Goal: Task Accomplishment & Management: Use online tool/utility

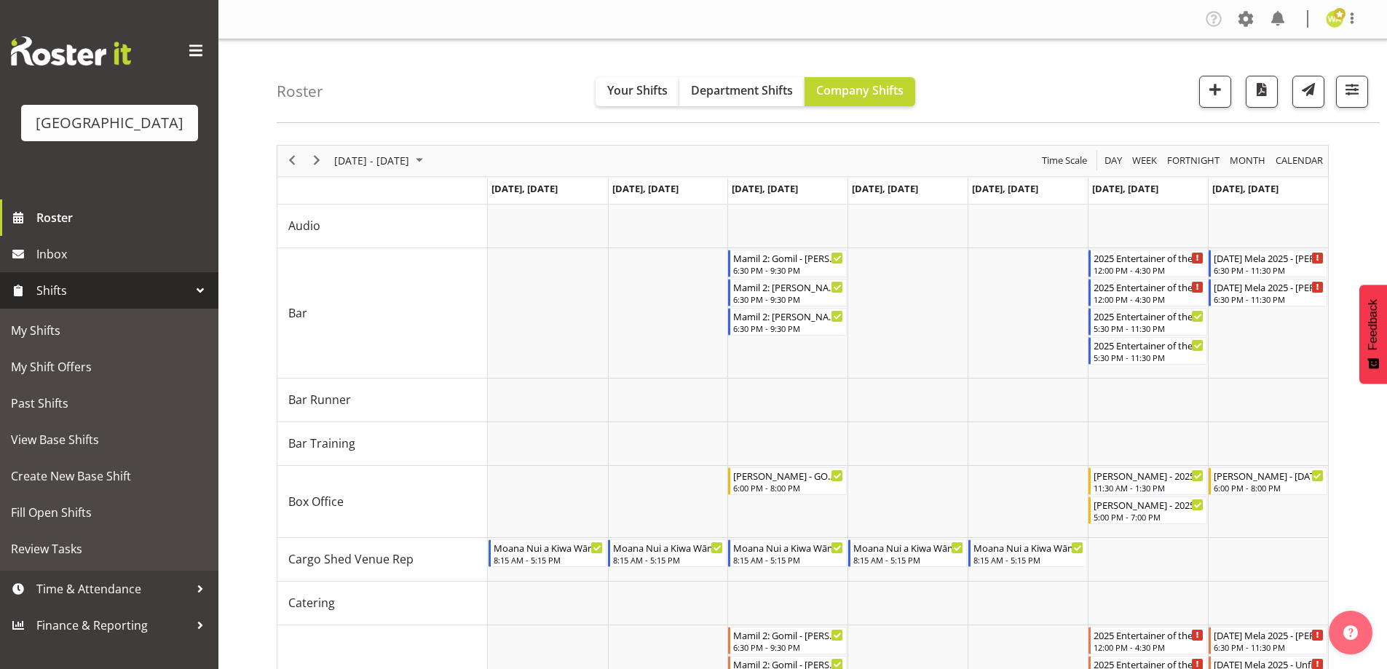
scroll to position [218, 0]
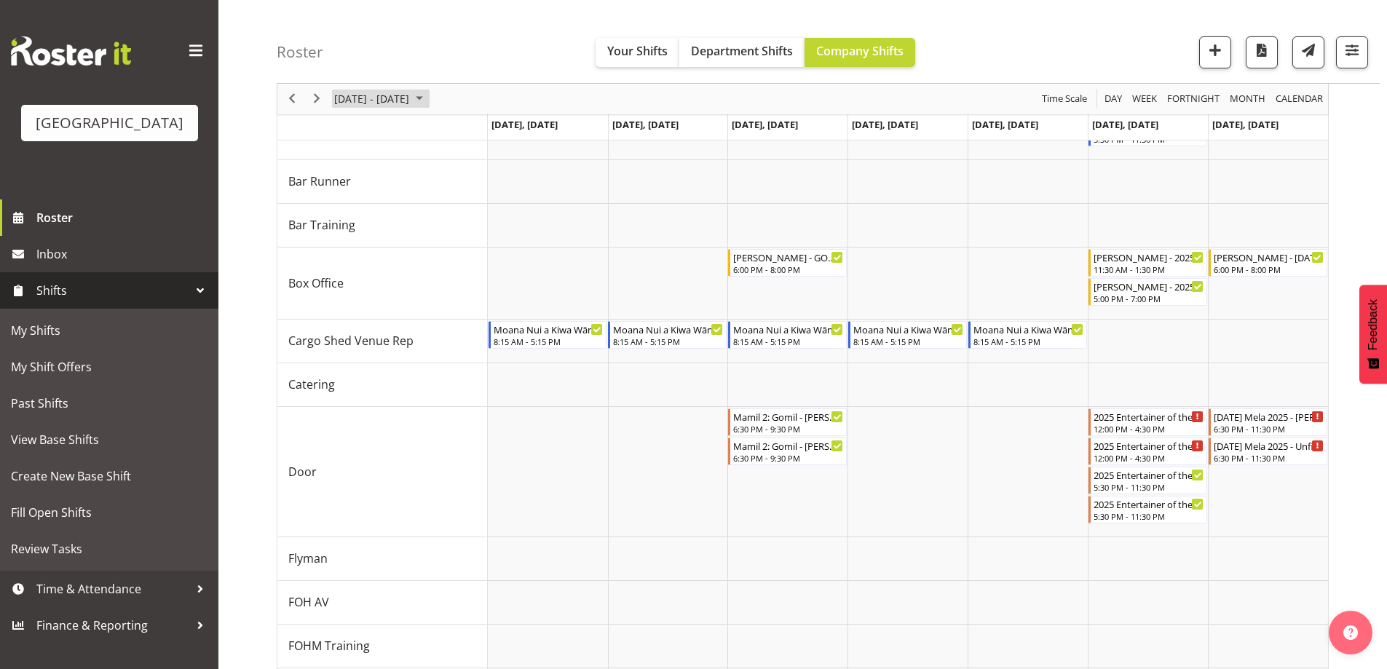
click at [386, 94] on span "[DATE] - [DATE]" at bounding box center [372, 99] width 78 height 18
click at [492, 135] on span "next month" at bounding box center [487, 135] width 25 height 26
click at [468, 192] on span "1" at bounding box center [466, 186] width 22 height 22
click at [0, 0] on div "Timeline Week of October 1, 2025" at bounding box center [0, 0] width 0 height 0
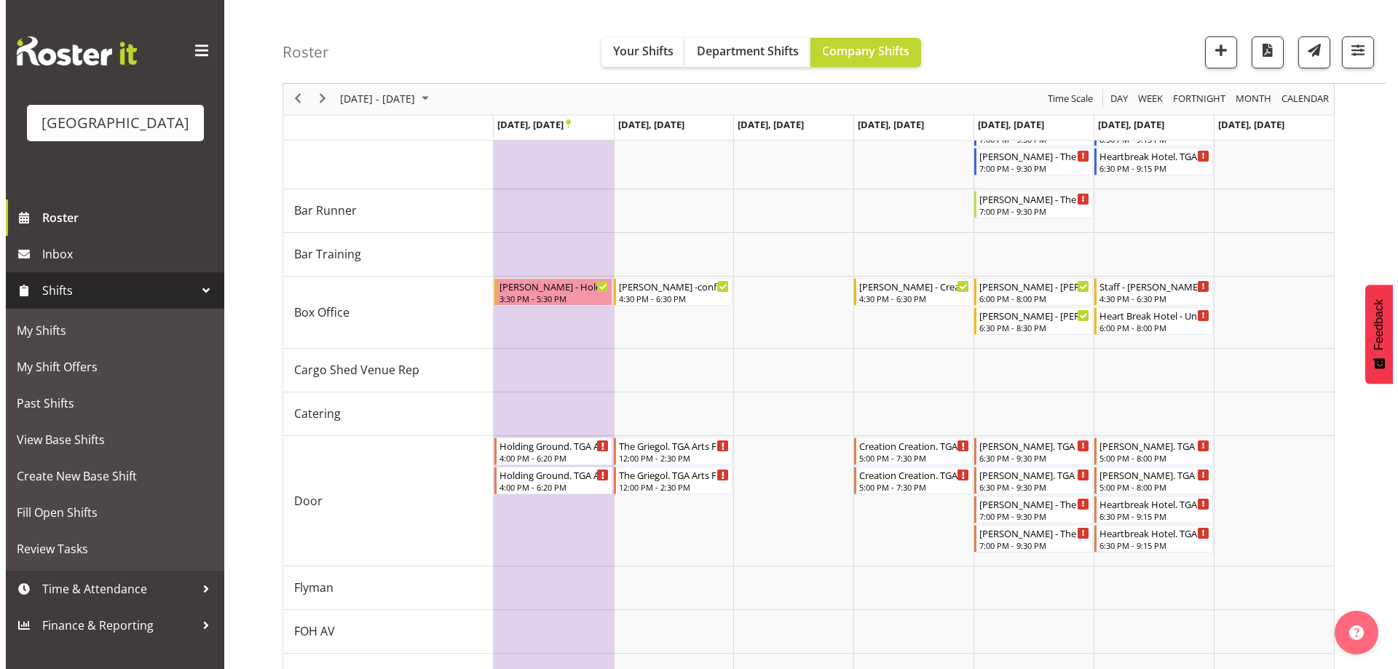
scroll to position [193, 0]
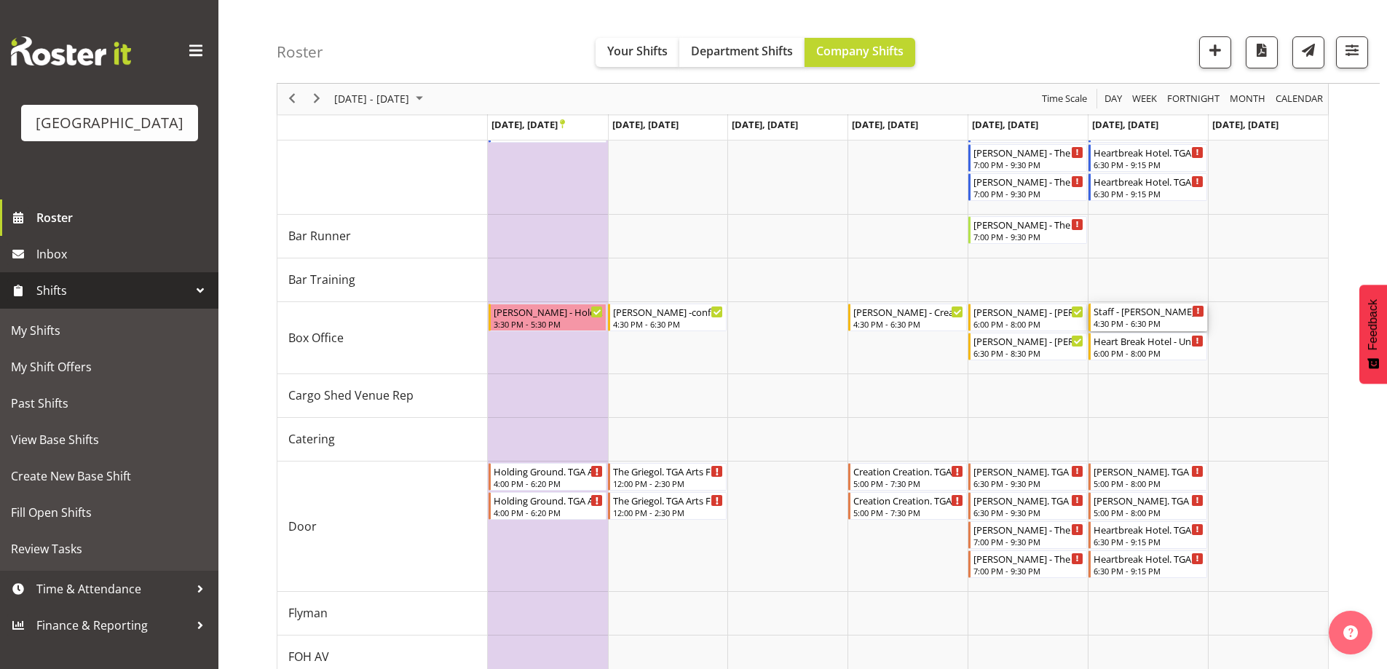
click at [1138, 312] on div "Staff - [PERSON_NAME] - Unfilled" at bounding box center [1149, 311] width 111 height 15
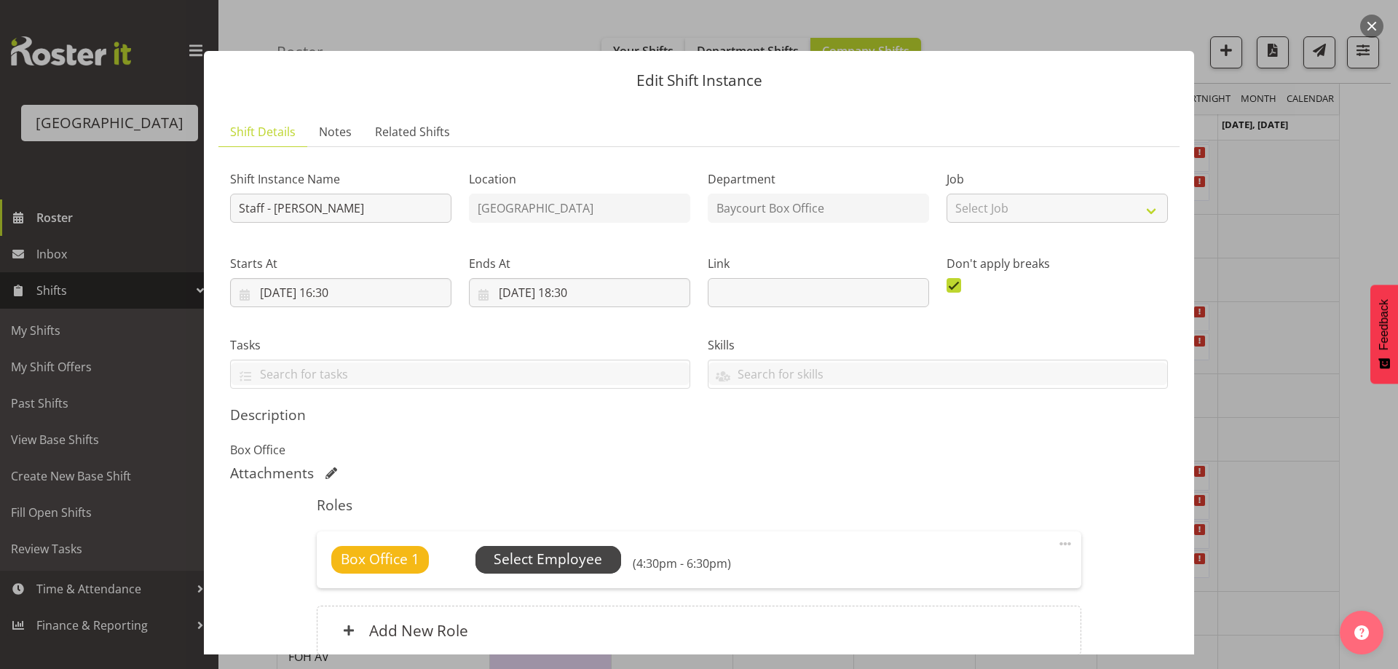
click at [543, 569] on span "Select Employee" at bounding box center [548, 559] width 109 height 21
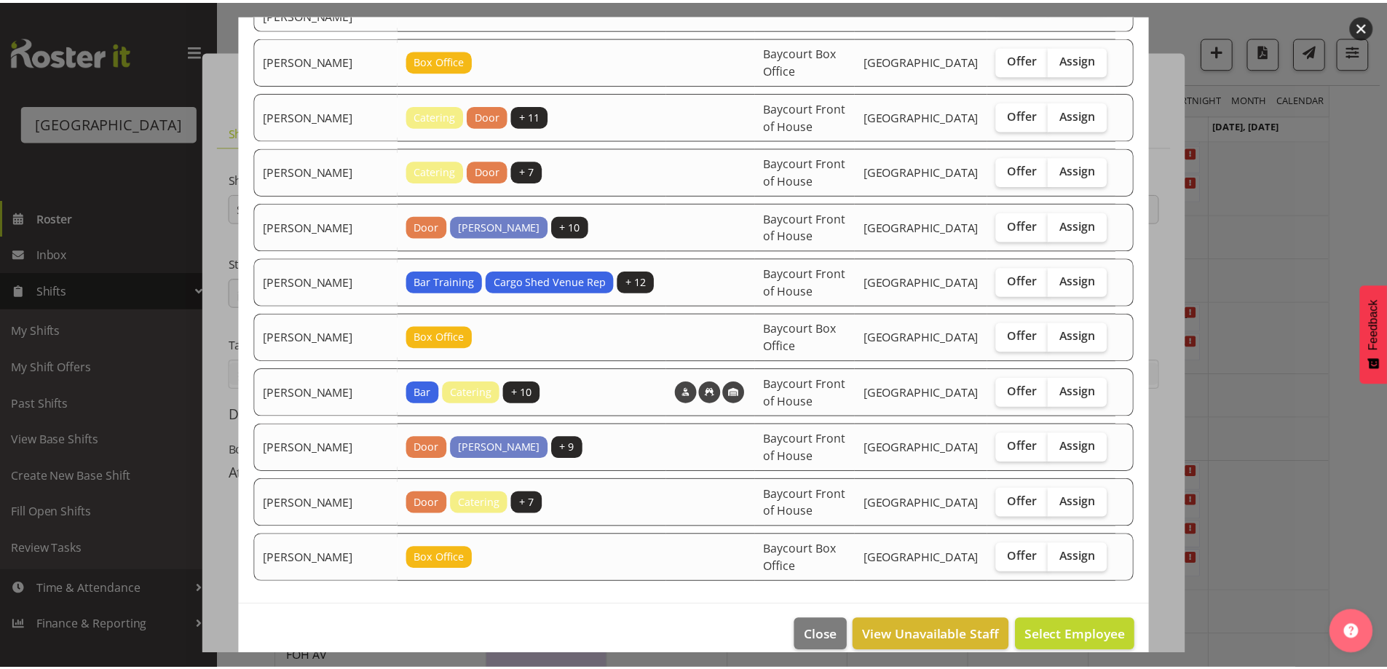
scroll to position [201, 0]
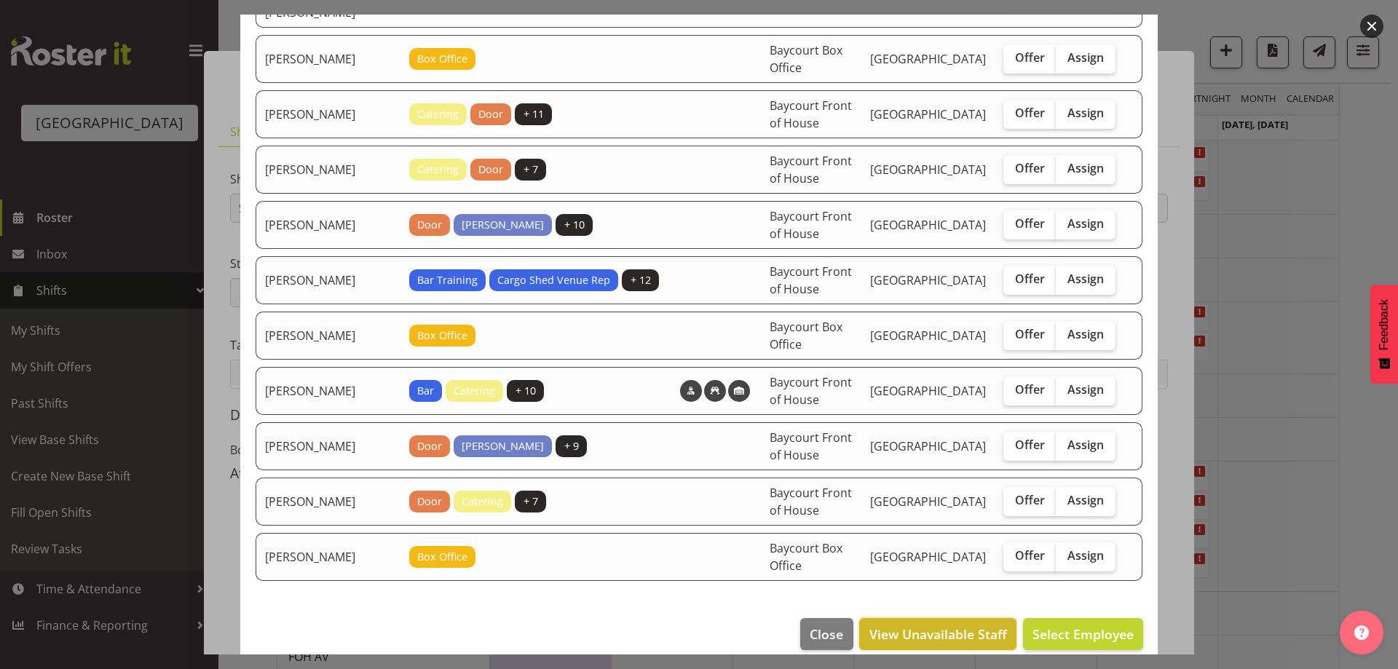
click at [958, 630] on button "View Unavailable Staff" at bounding box center [937, 634] width 157 height 32
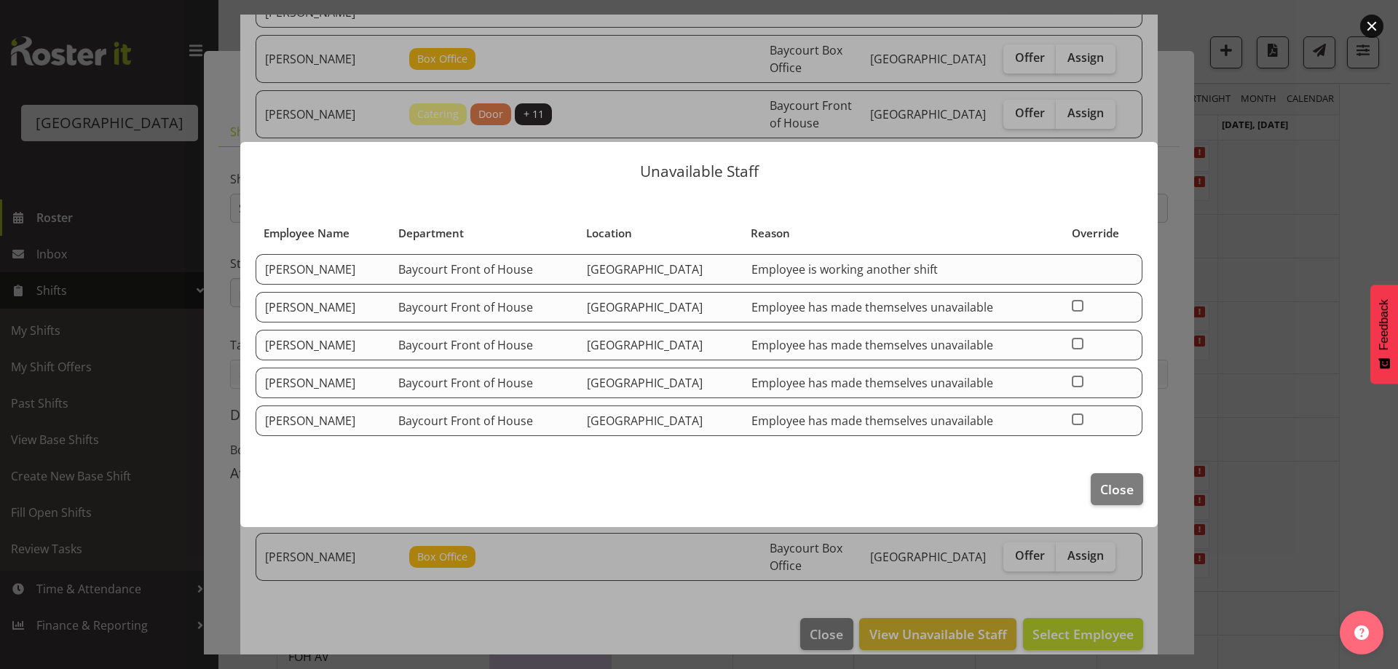
click at [1100, 269] on td at bounding box center [1102, 269] width 79 height 31
click at [1124, 496] on span "Close" at bounding box center [1116, 489] width 33 height 19
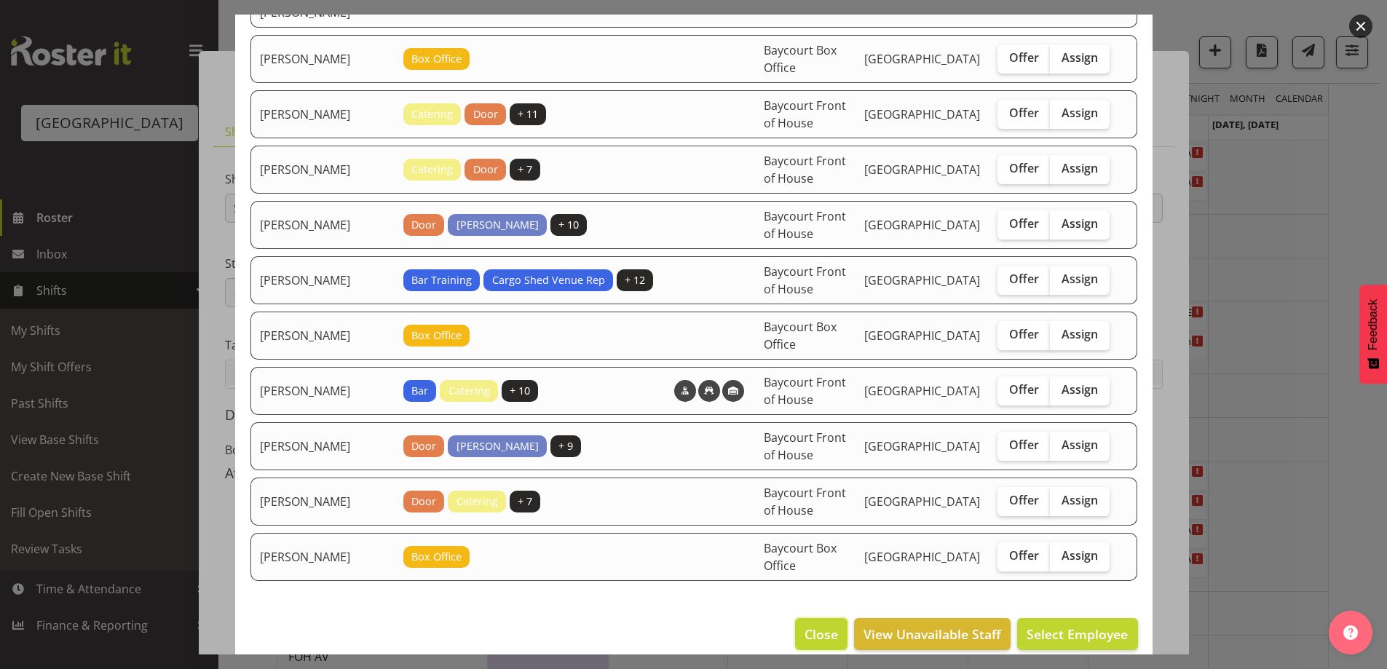
click at [805, 625] on span "Close" at bounding box center [821, 634] width 33 height 19
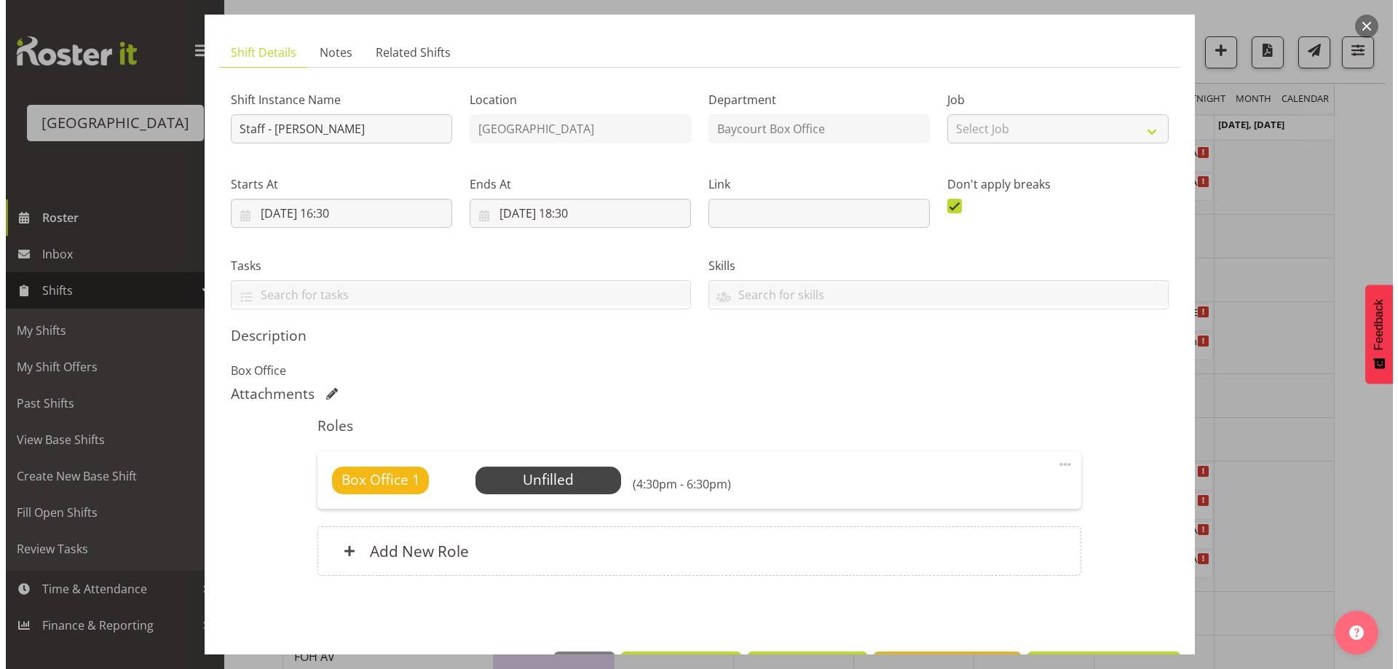
scroll to position [130, 0]
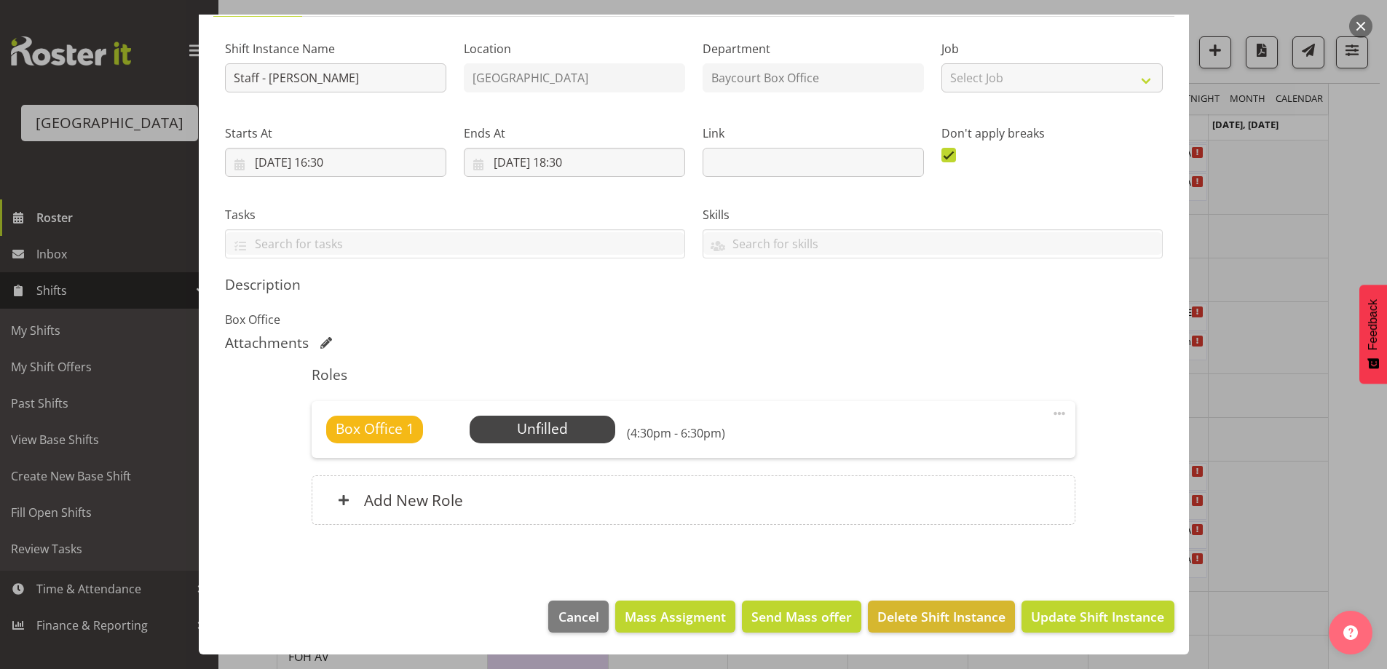
click at [1357, 11] on div at bounding box center [693, 334] width 1387 height 669
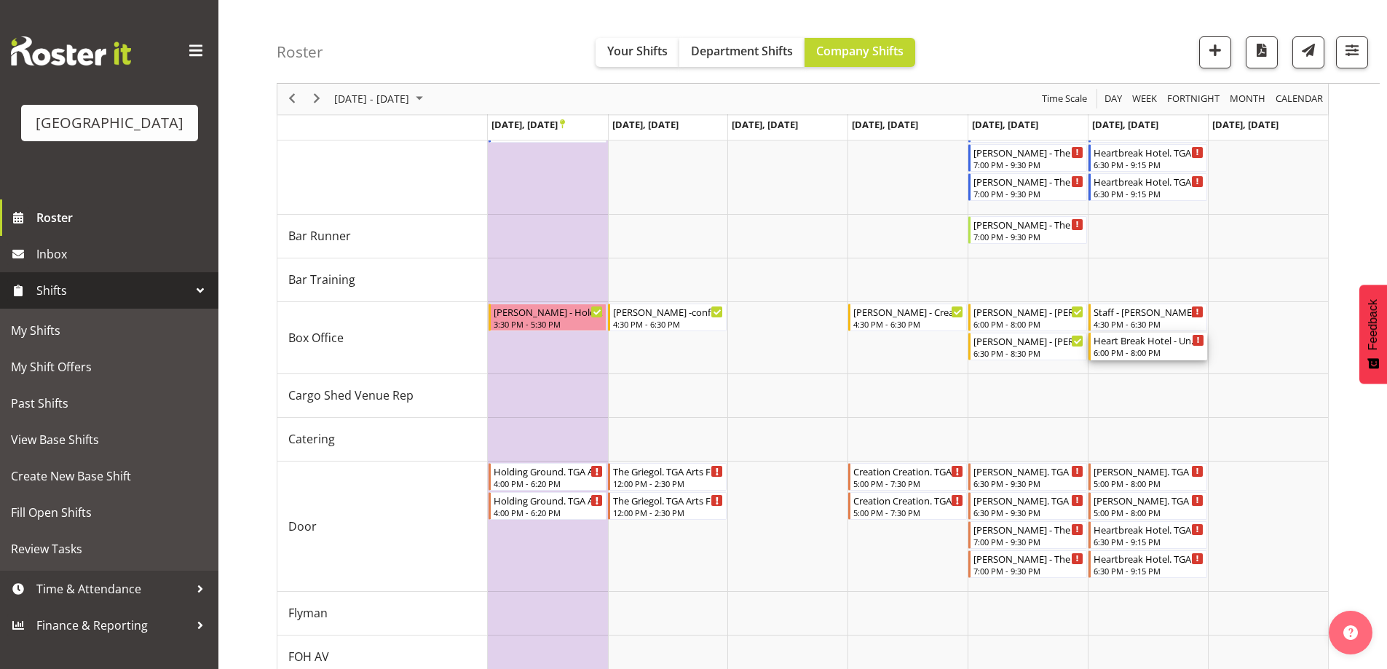
click at [1129, 355] on div "6:00 PM - 8:00 PM" at bounding box center [1149, 353] width 111 height 12
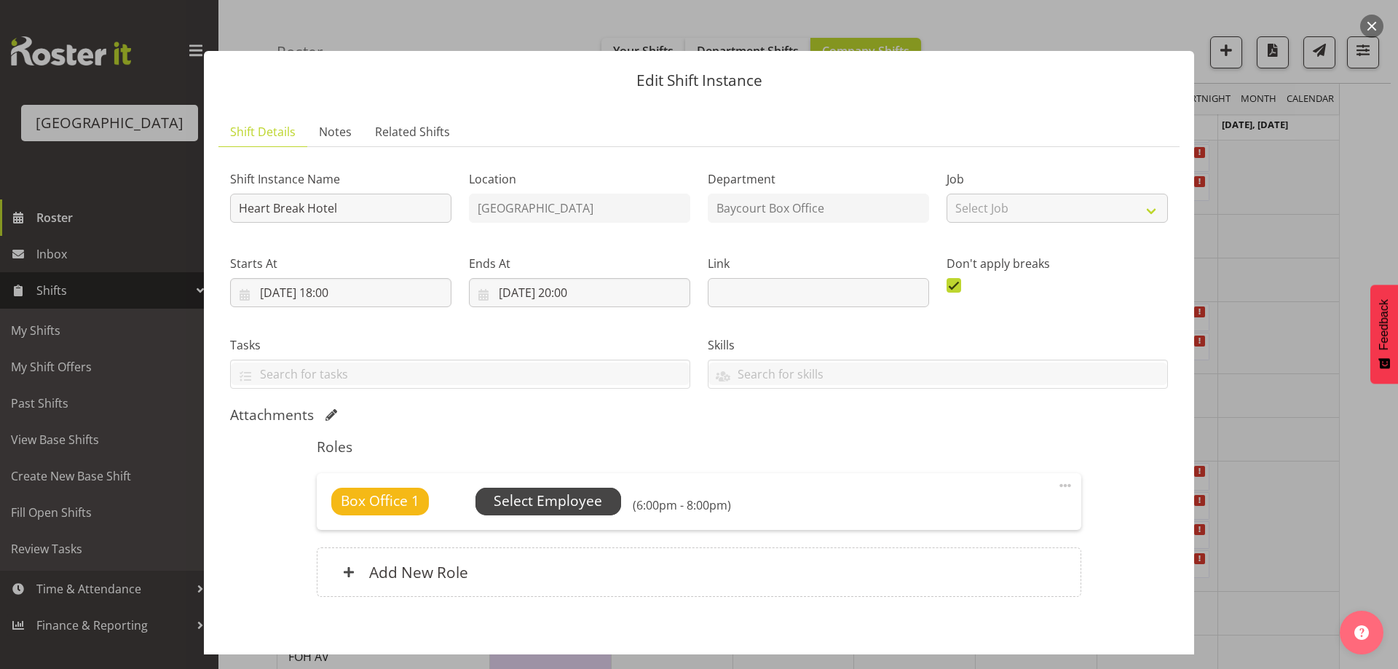
click at [539, 505] on span "Select Employee" at bounding box center [548, 501] width 109 height 21
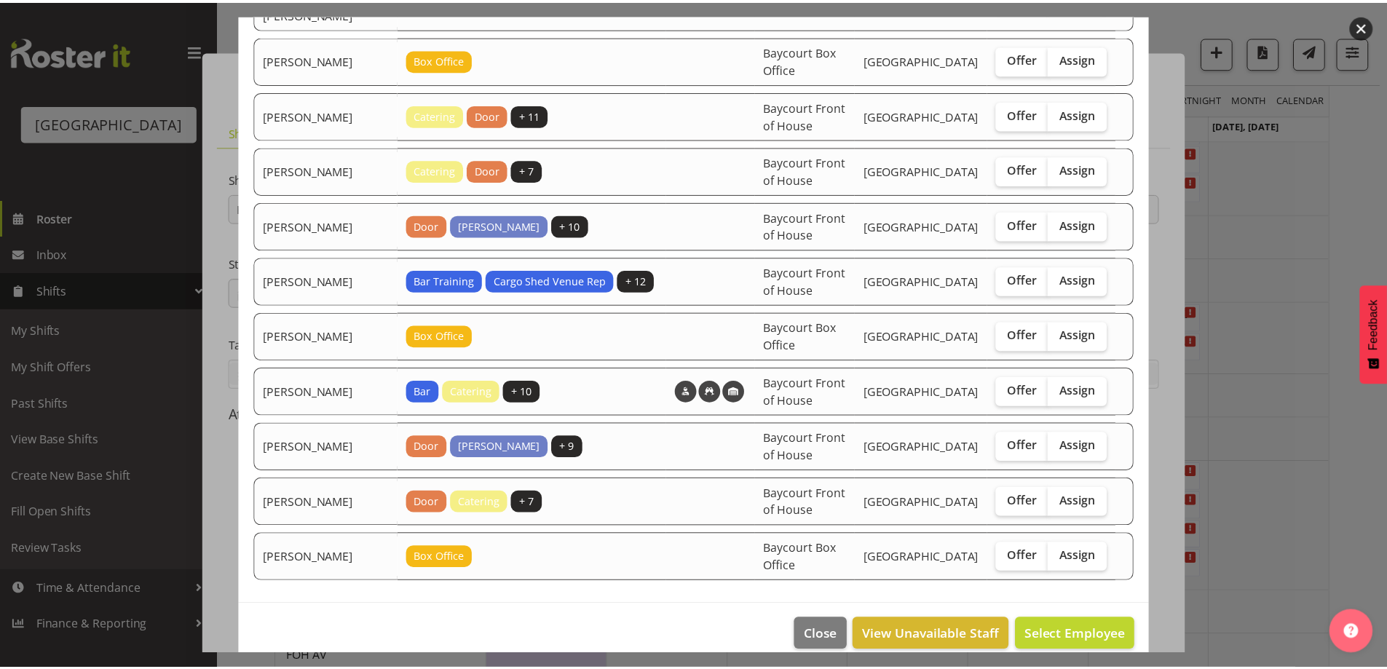
scroll to position [201, 0]
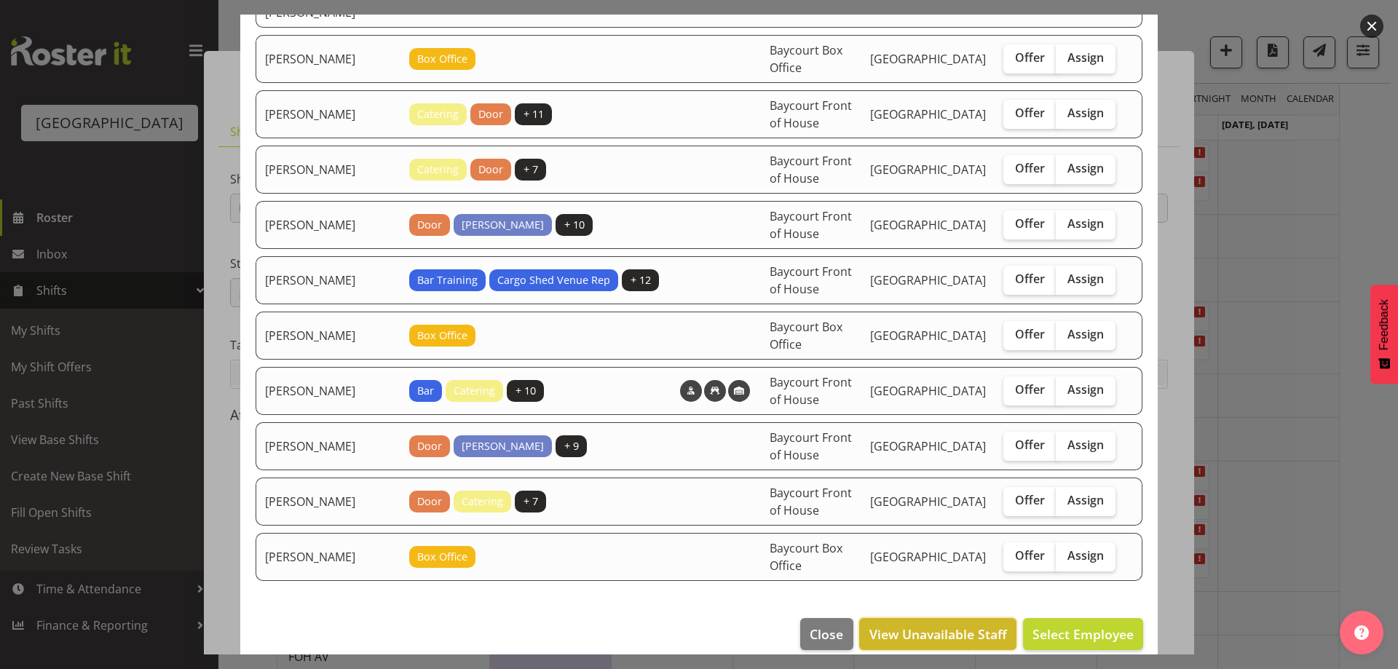
click at [957, 625] on span "View Unavailable Staff" at bounding box center [939, 634] width 138 height 19
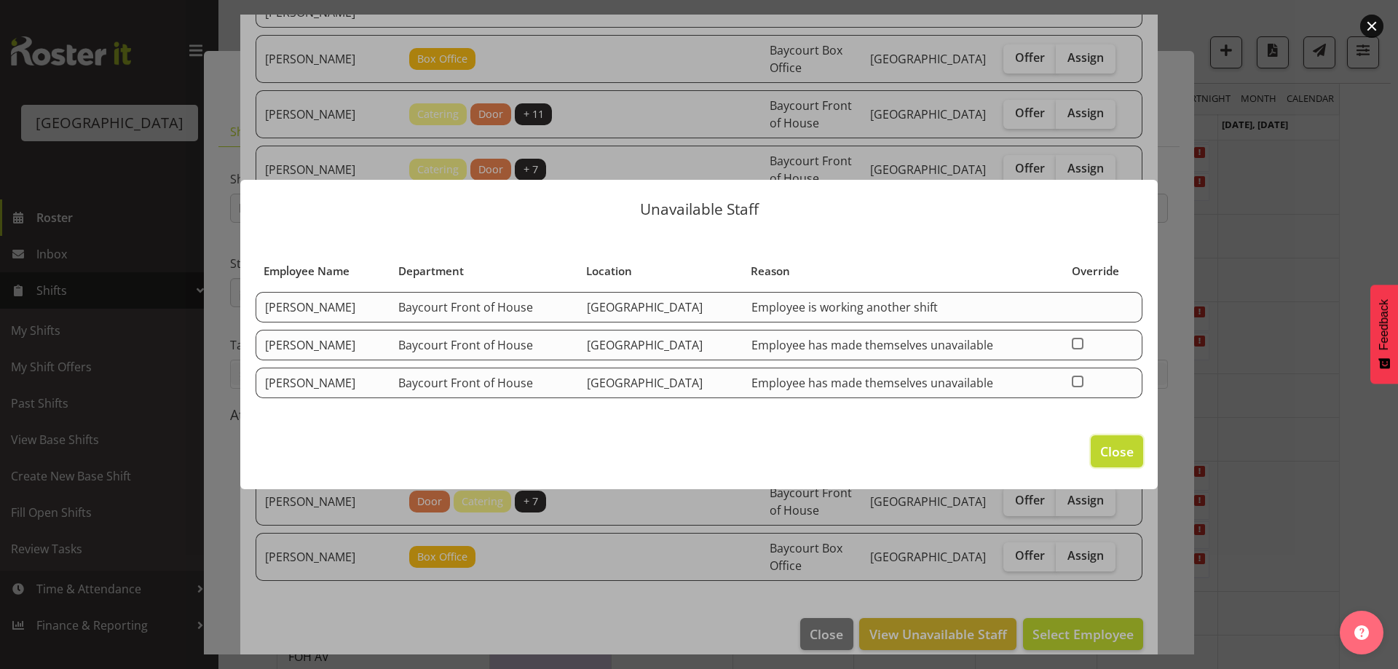
click at [1117, 454] on span "Close" at bounding box center [1116, 451] width 33 height 19
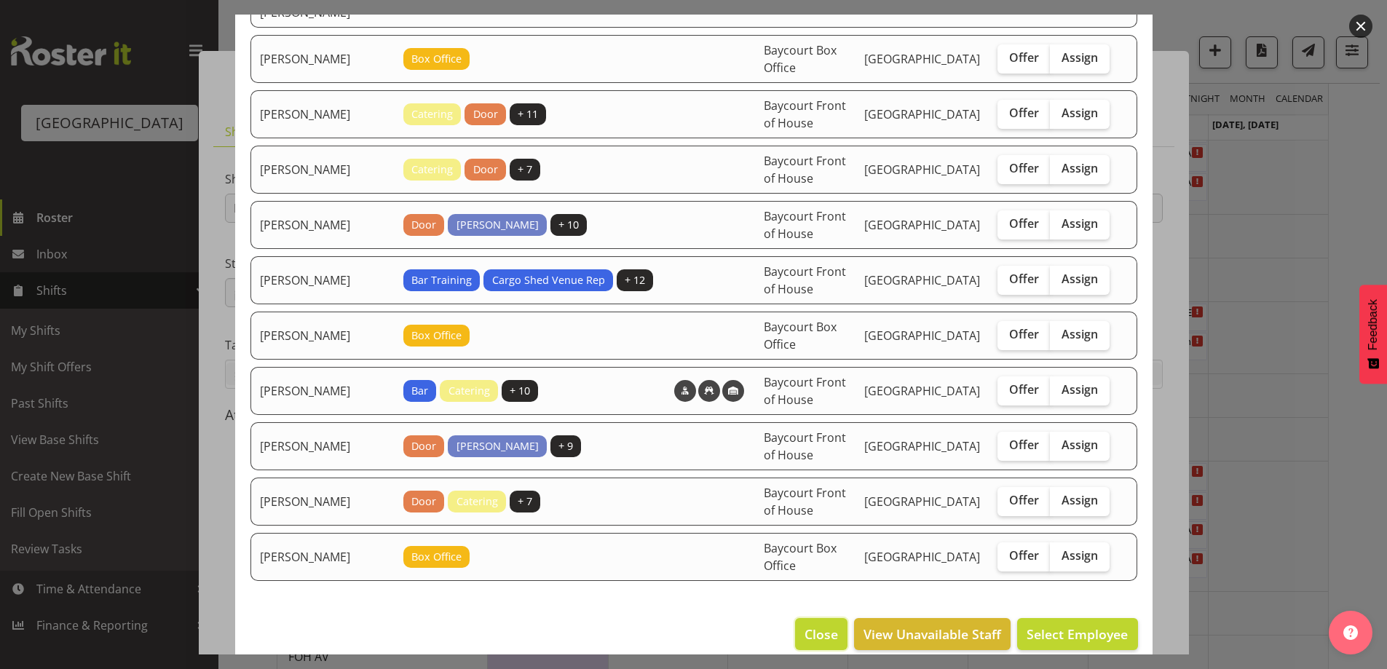
click at [809, 625] on span "Close" at bounding box center [821, 634] width 33 height 19
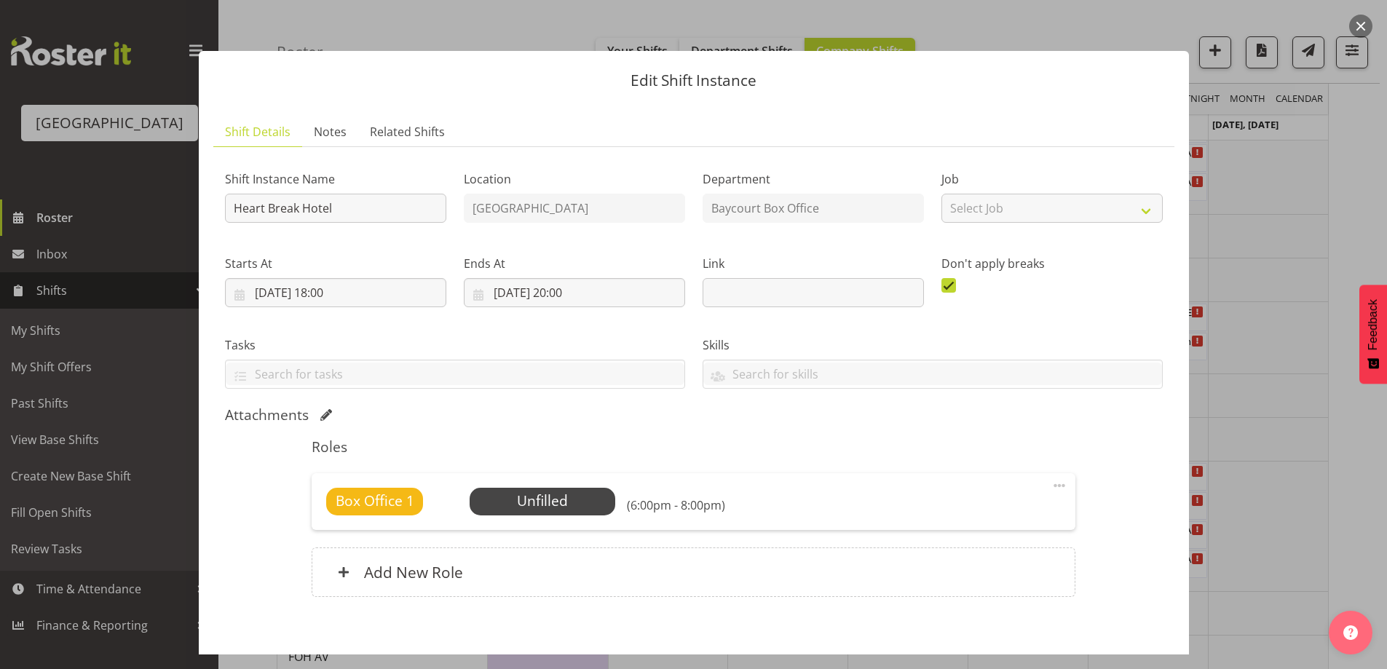
click at [1363, 26] on button "button" at bounding box center [1360, 26] width 23 height 23
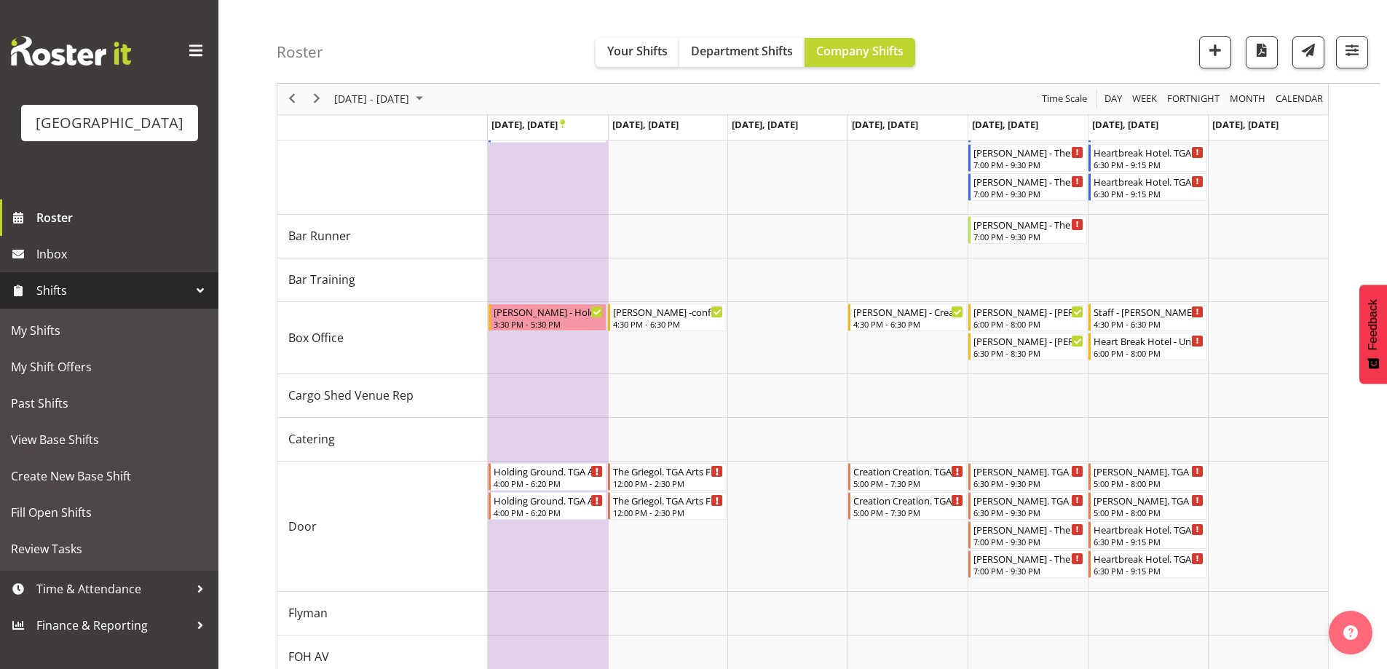
click at [482, 49] on div "Roster Your Shifts Department Shifts Company Shifts All Locations [GEOGRAPHIC_D…" at bounding box center [828, 42] width 1103 height 84
click at [1074, 17] on div "Roster Your Shifts Department Shifts Company Shifts All Locations [GEOGRAPHIC_D…" at bounding box center [828, 42] width 1103 height 84
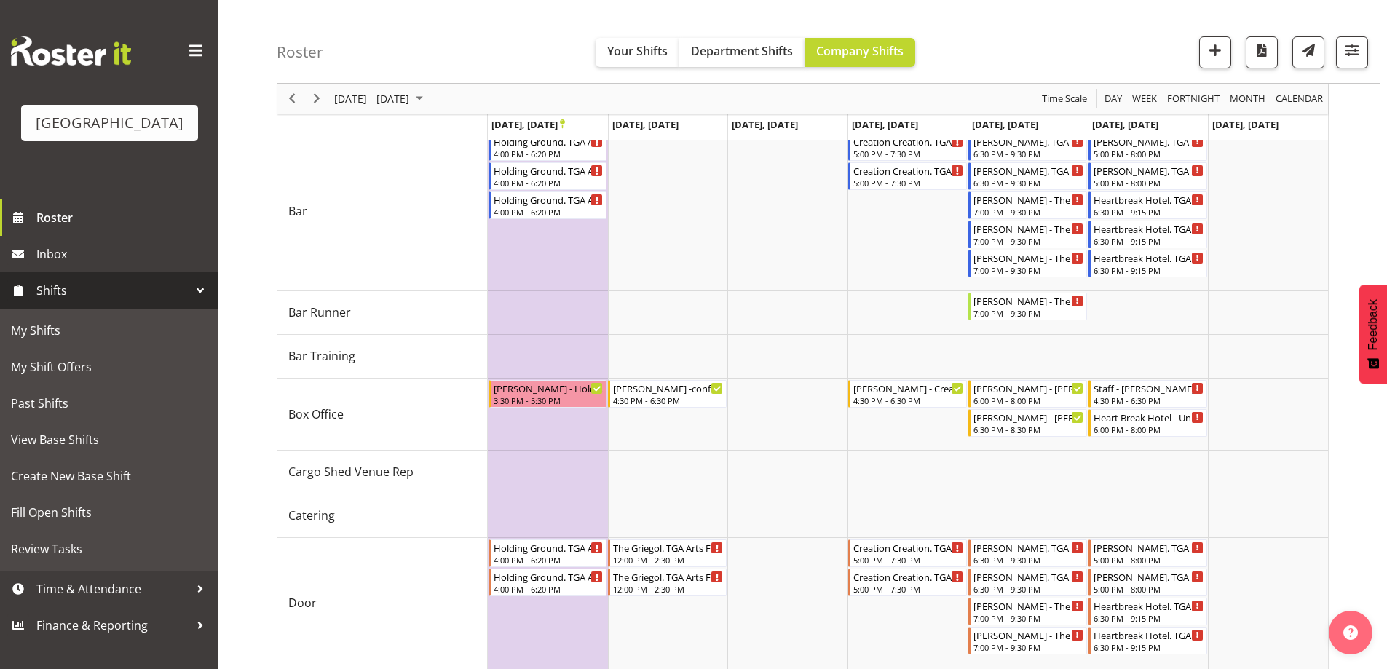
scroll to position [0, 0]
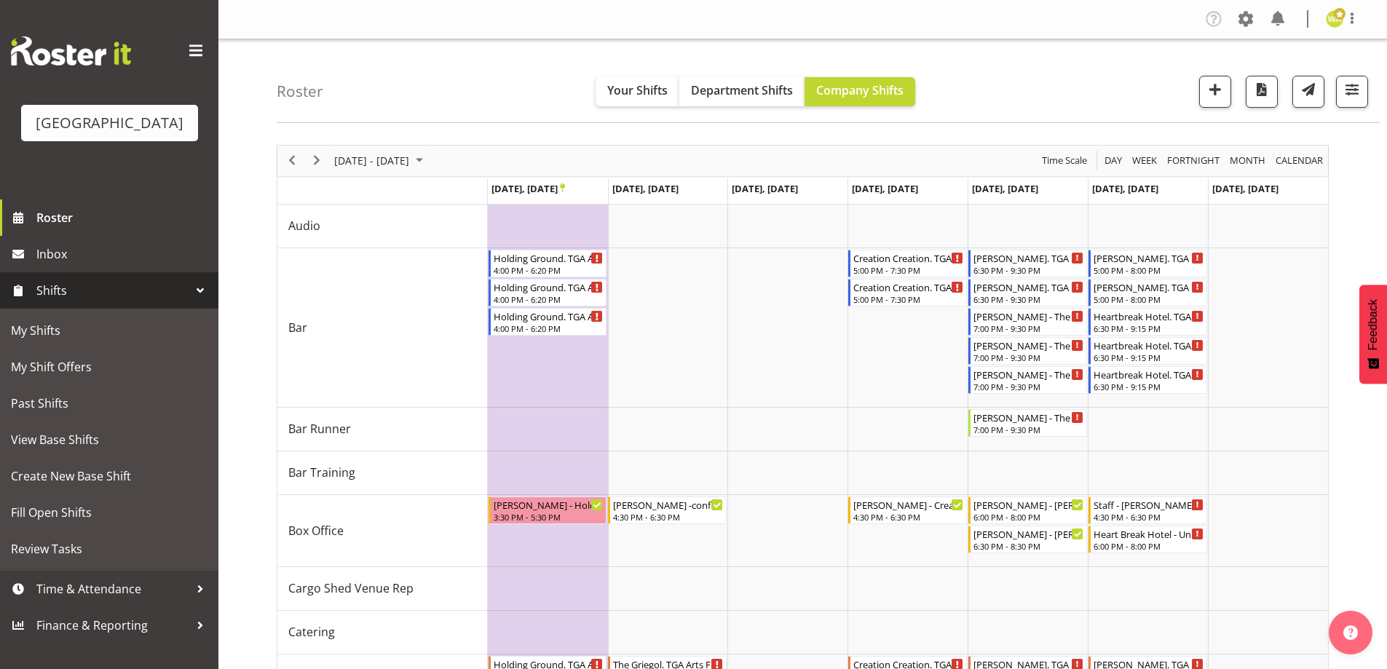
click at [1089, 75] on div "Roster Your Shifts Department Shifts Company Shifts All Locations [GEOGRAPHIC_D…" at bounding box center [828, 81] width 1103 height 84
